Goal: Task Accomplishment & Management: Manage account settings

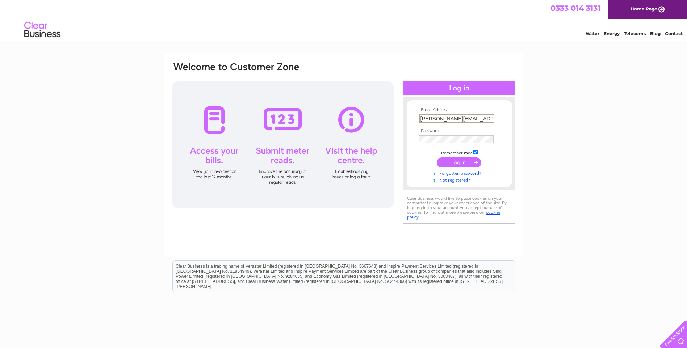
type input "[PERSON_NAME][EMAIL_ADDRESS][PERSON_NAME][DOMAIN_NAME]"
click at [437, 158] on input "submit" at bounding box center [459, 163] width 45 height 10
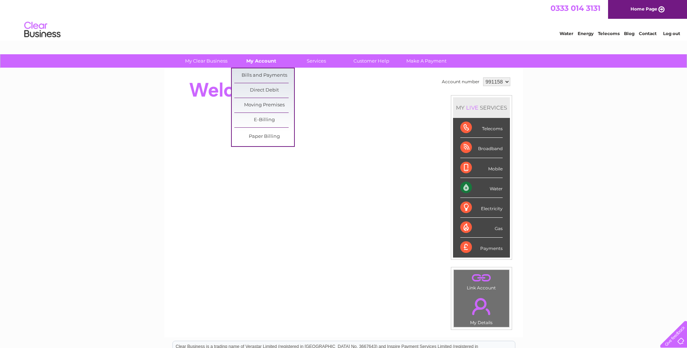
click at [253, 61] on link "My Account" at bounding box center [261, 60] width 60 height 13
click at [266, 75] on link "Bills and Payments" at bounding box center [264, 75] width 60 height 14
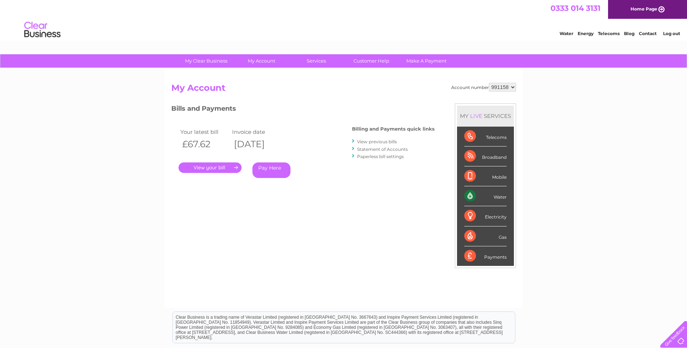
click at [217, 169] on link "." at bounding box center [210, 168] width 63 height 11
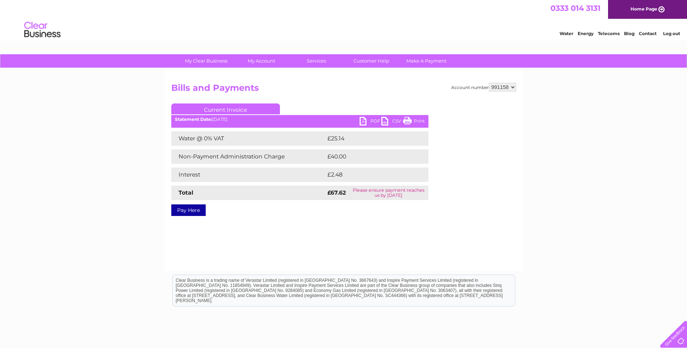
click at [362, 118] on link "PDF" at bounding box center [371, 122] width 22 height 11
click at [672, 33] on link "Log out" at bounding box center [671, 33] width 17 height 5
